Goal: Task Accomplishment & Management: Use online tool/utility

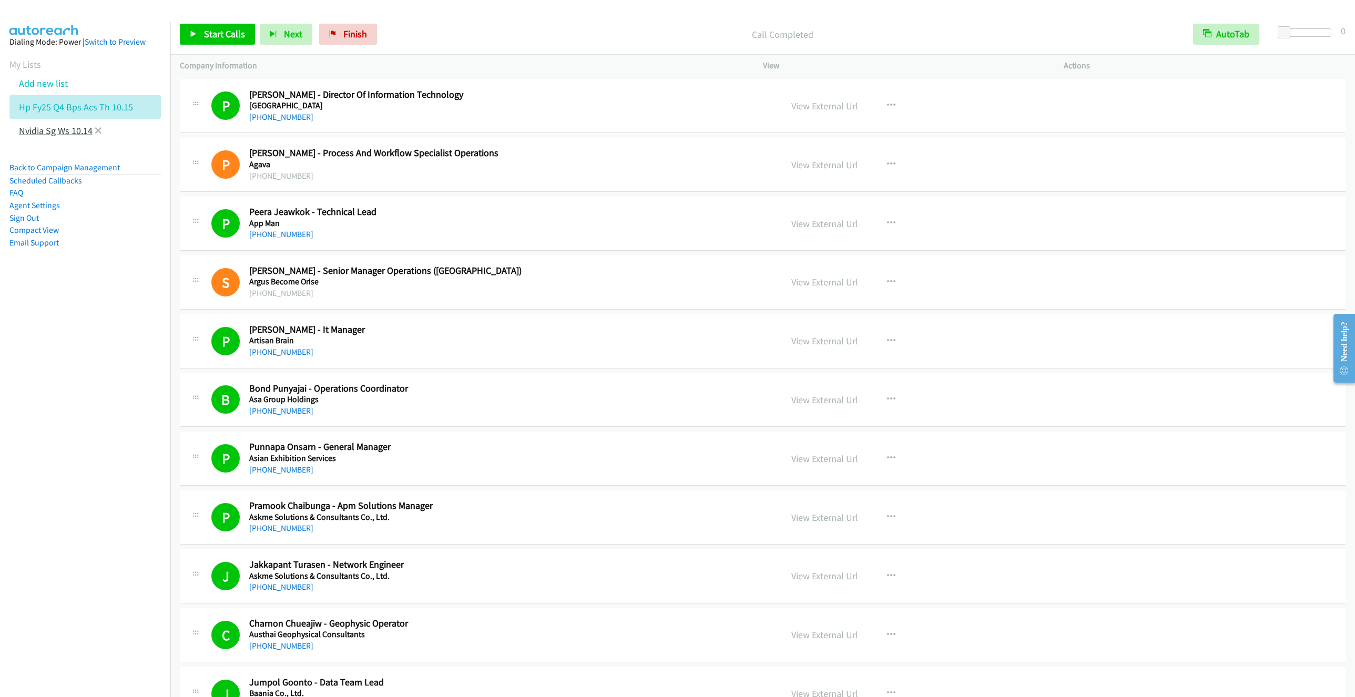
scroll to position [6391, 0]
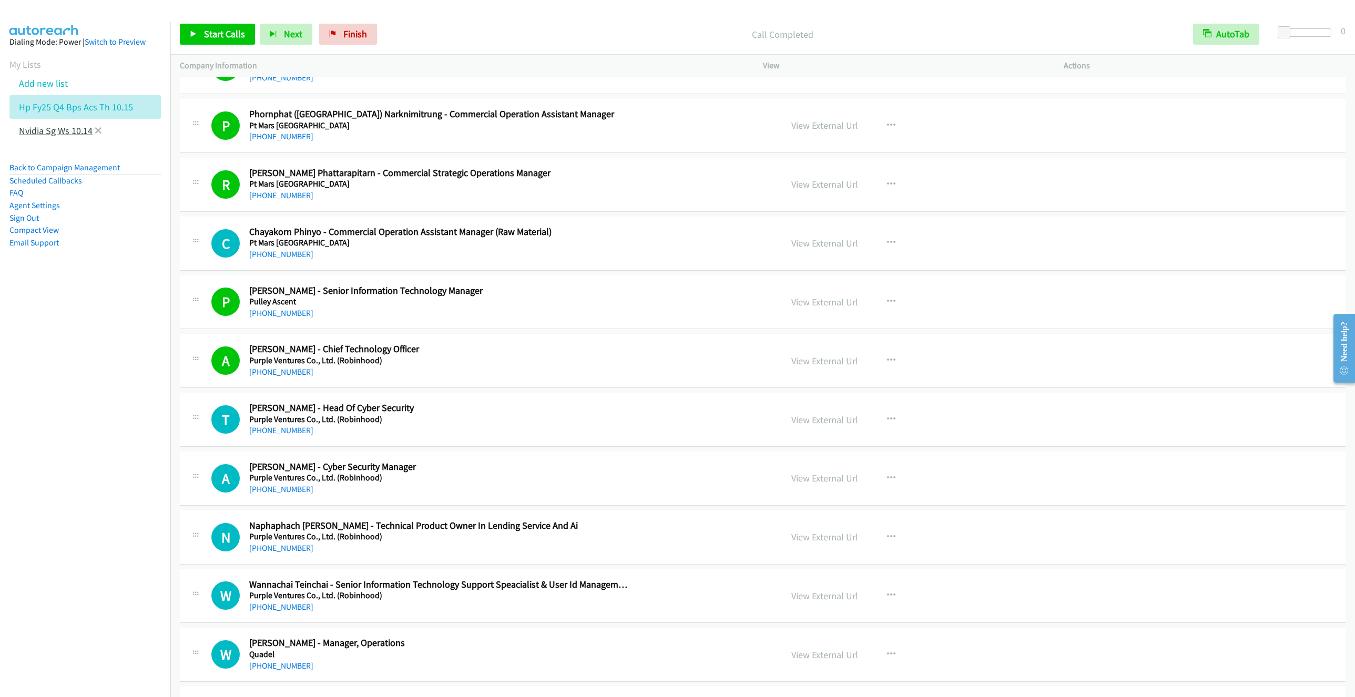
click at [55, 133] on link "Nvidia Sg Ws 10.14" at bounding box center [56, 131] width 74 height 12
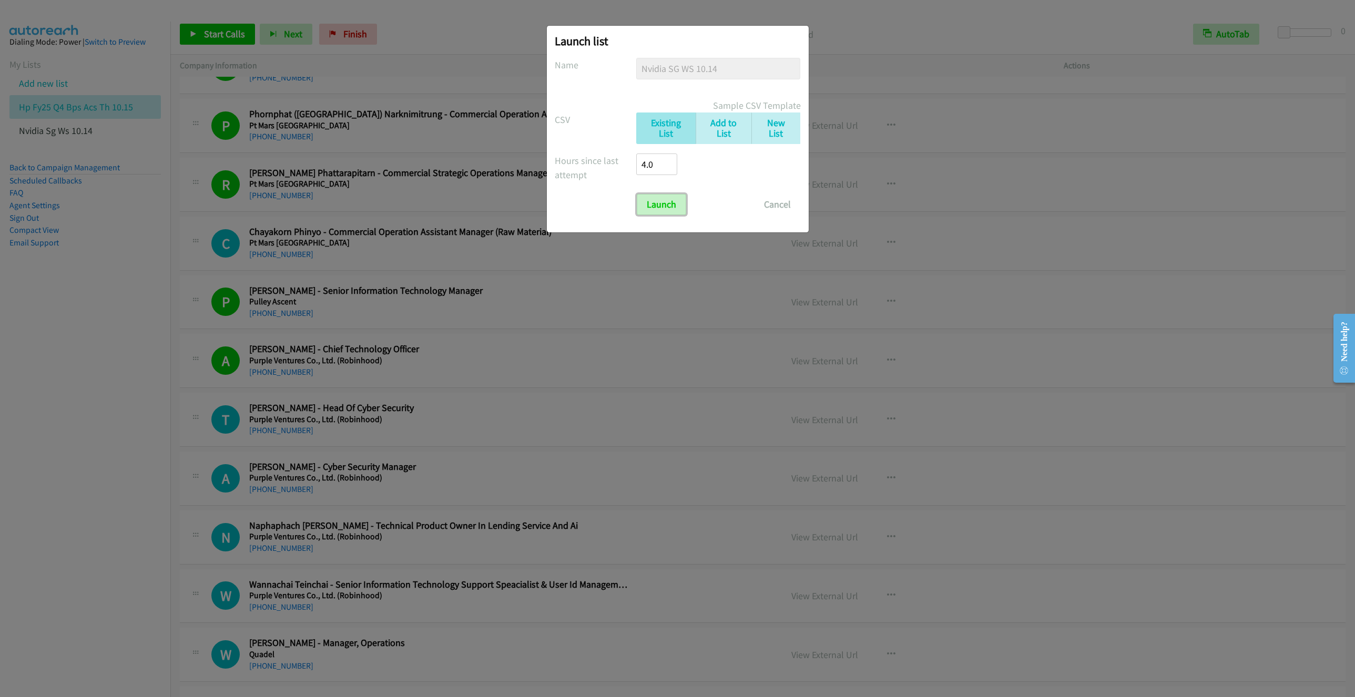
click at [663, 202] on input "Launch" at bounding box center [661, 204] width 49 height 21
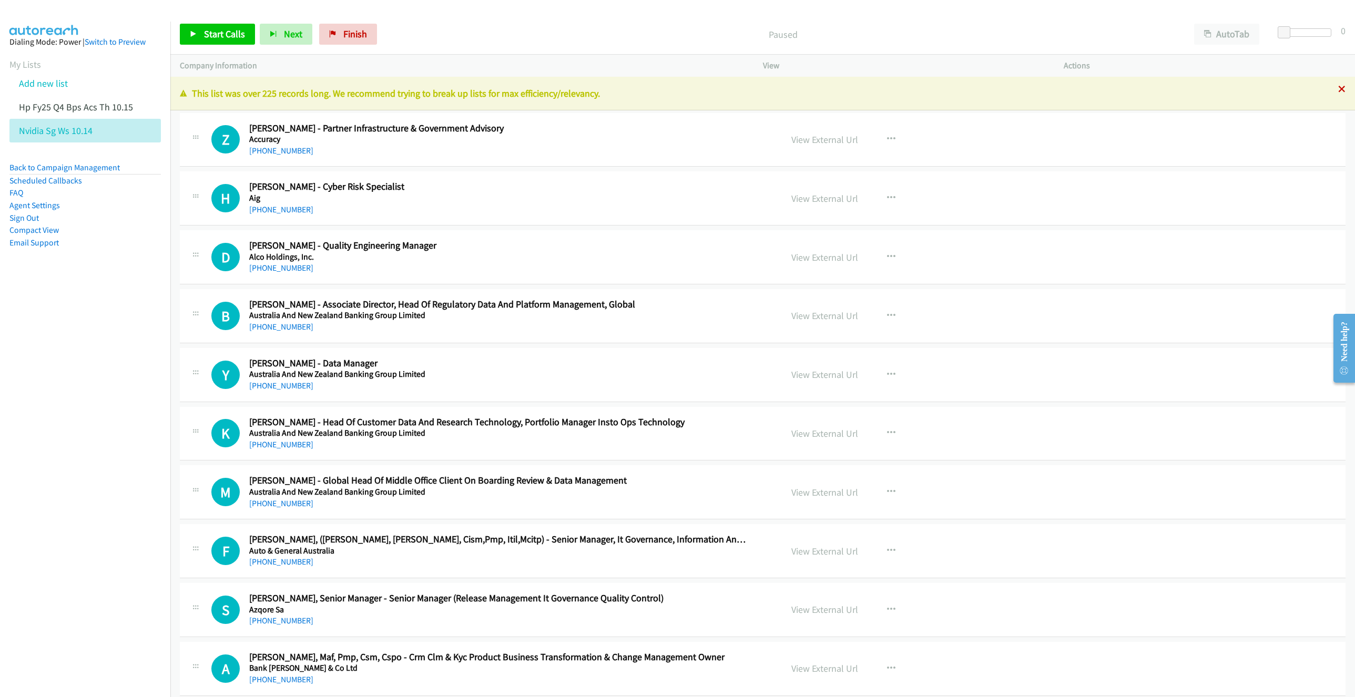
click at [1339, 89] on icon at bounding box center [1342, 89] width 7 height 7
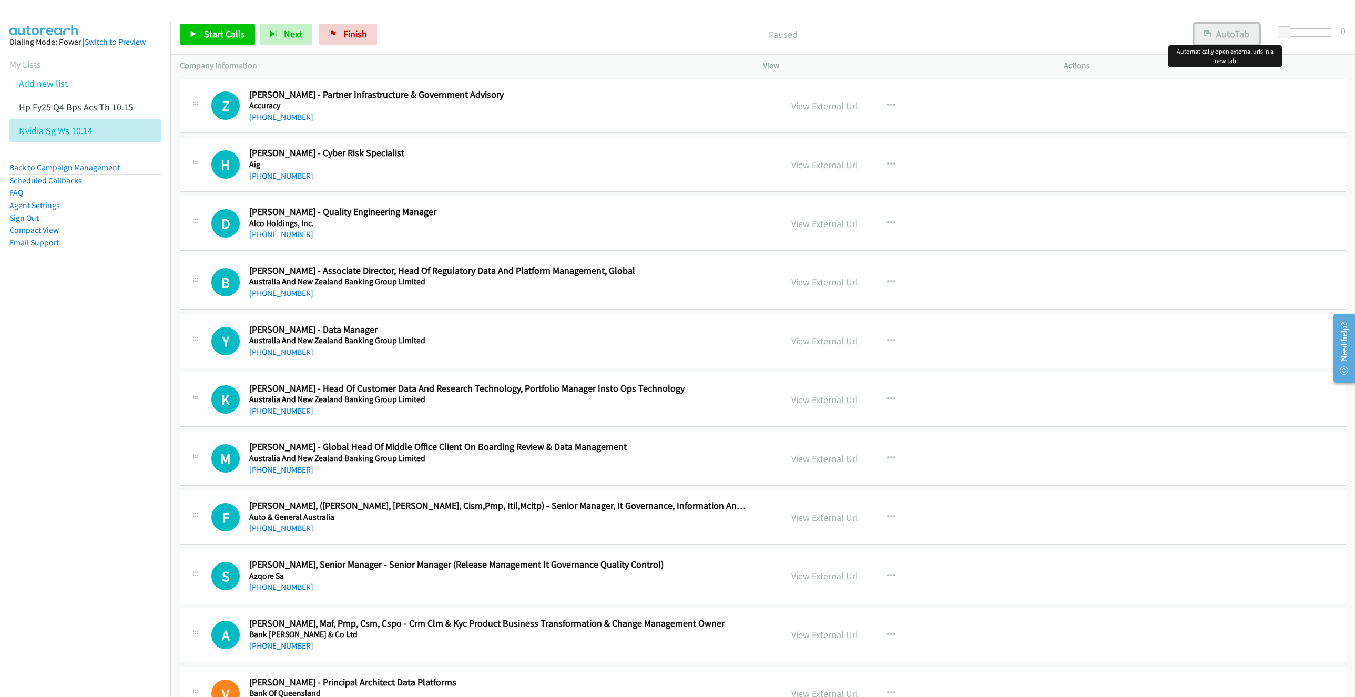
click at [1230, 36] on button "AutoTab" at bounding box center [1227, 34] width 65 height 21
